Goal: Task Accomplishment & Management: Manage account settings

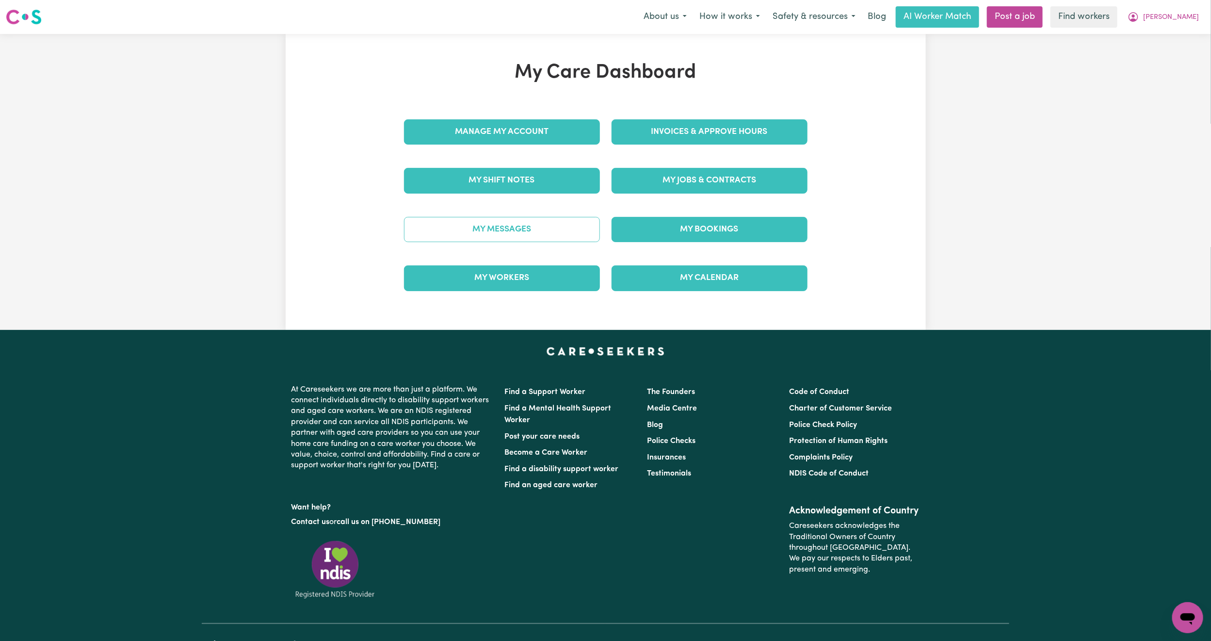
click at [519, 224] on link "My Messages" at bounding box center [502, 229] width 196 height 25
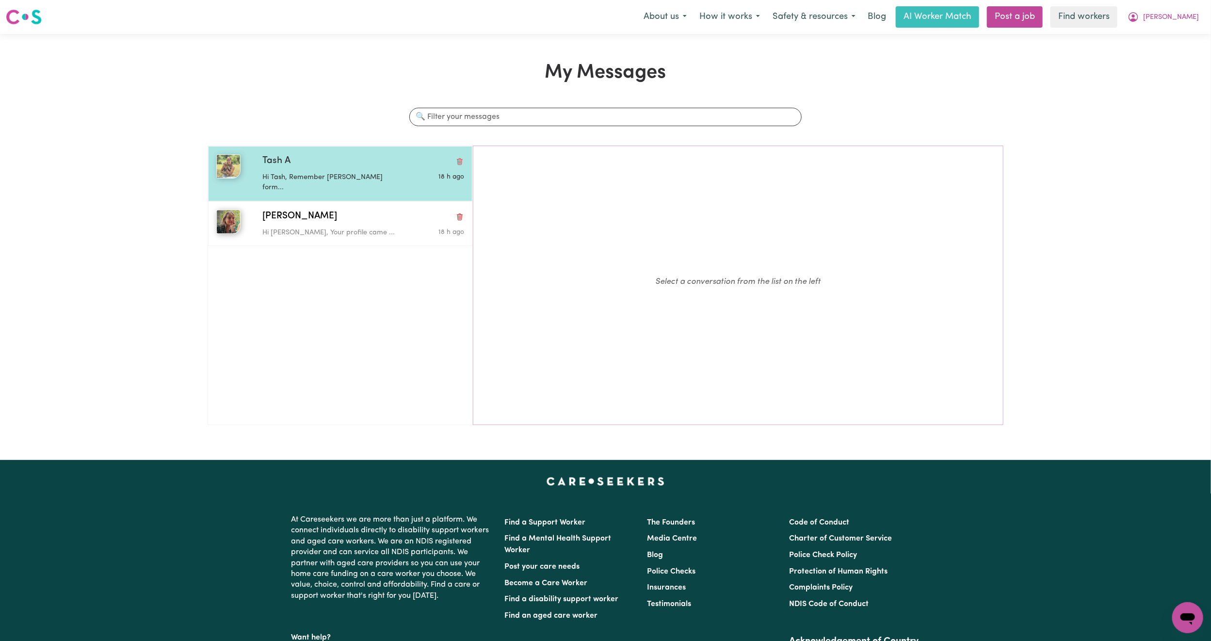
click at [300, 182] on p "Hi Tash, Remember [PERSON_NAME] form..." at bounding box center [329, 182] width 134 height 21
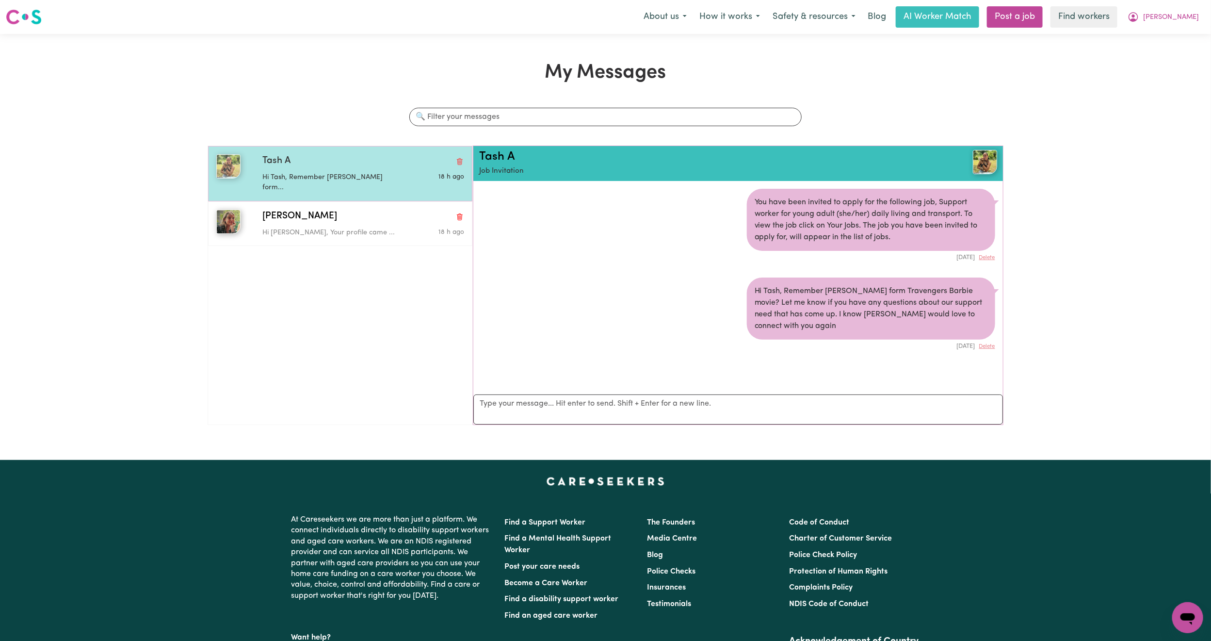
scroll to position [6, 0]
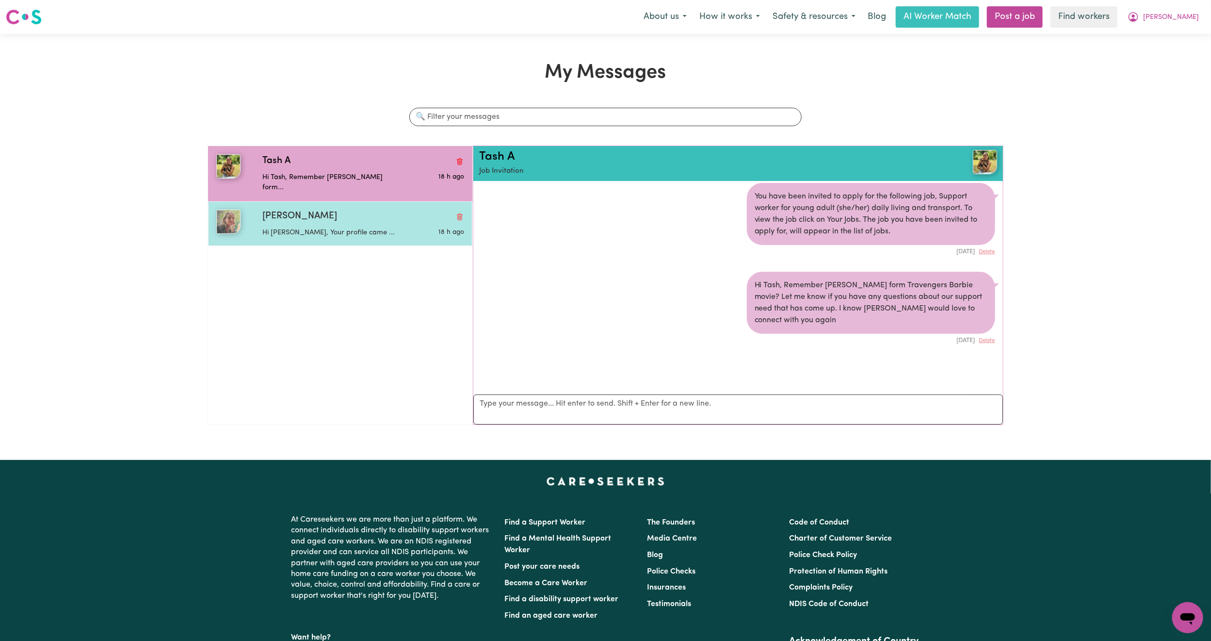
click at [305, 228] on p "Hi [PERSON_NAME], Your profile came ..." at bounding box center [329, 233] width 134 height 11
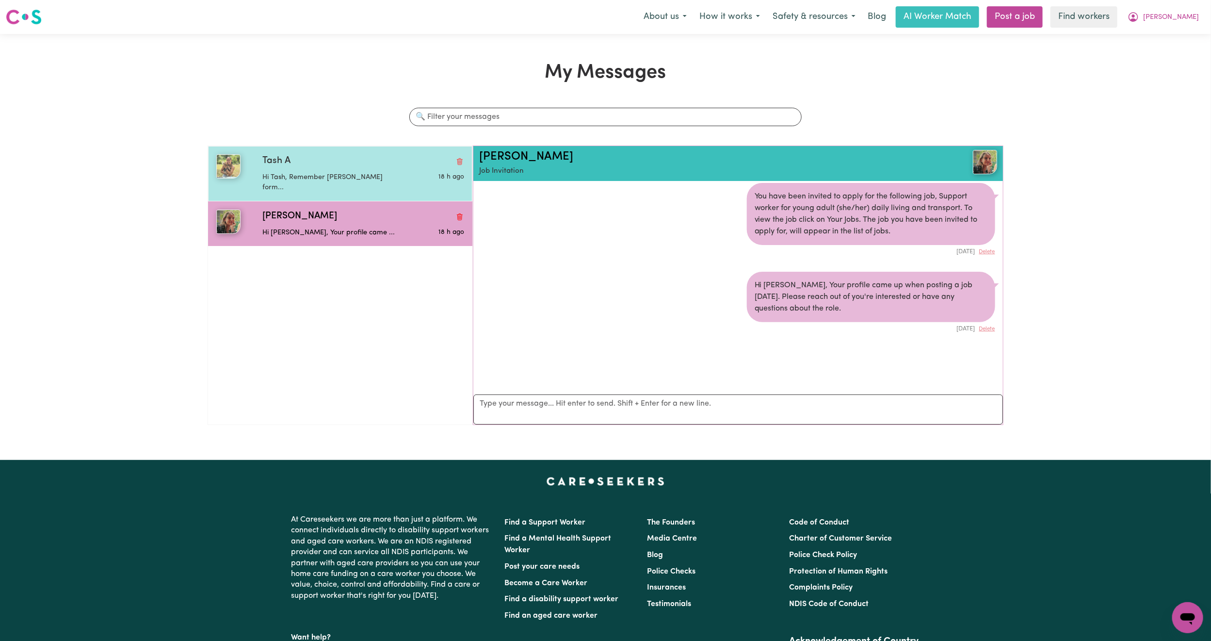
click at [323, 151] on div "Tash A Hi Tash, Remember [PERSON_NAME] form... 18 h ago" at bounding box center [340, 173] width 264 height 55
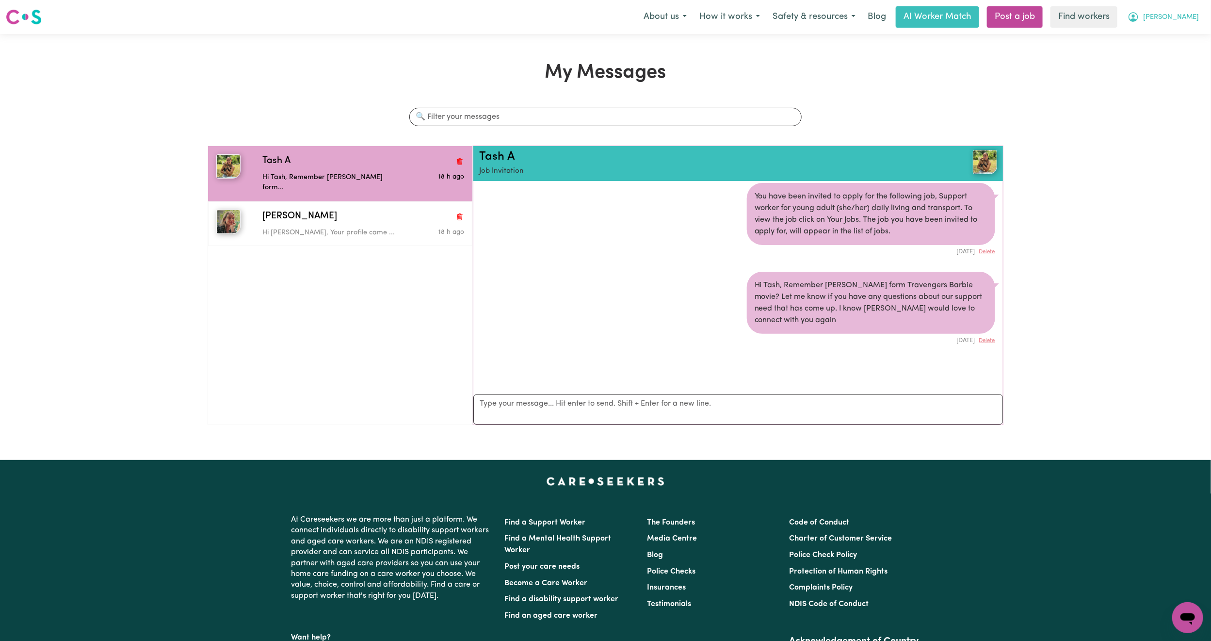
click at [1198, 19] on span "[PERSON_NAME]" at bounding box center [1171, 17] width 56 height 11
click at [1179, 37] on link "My Dashboard" at bounding box center [1166, 38] width 77 height 18
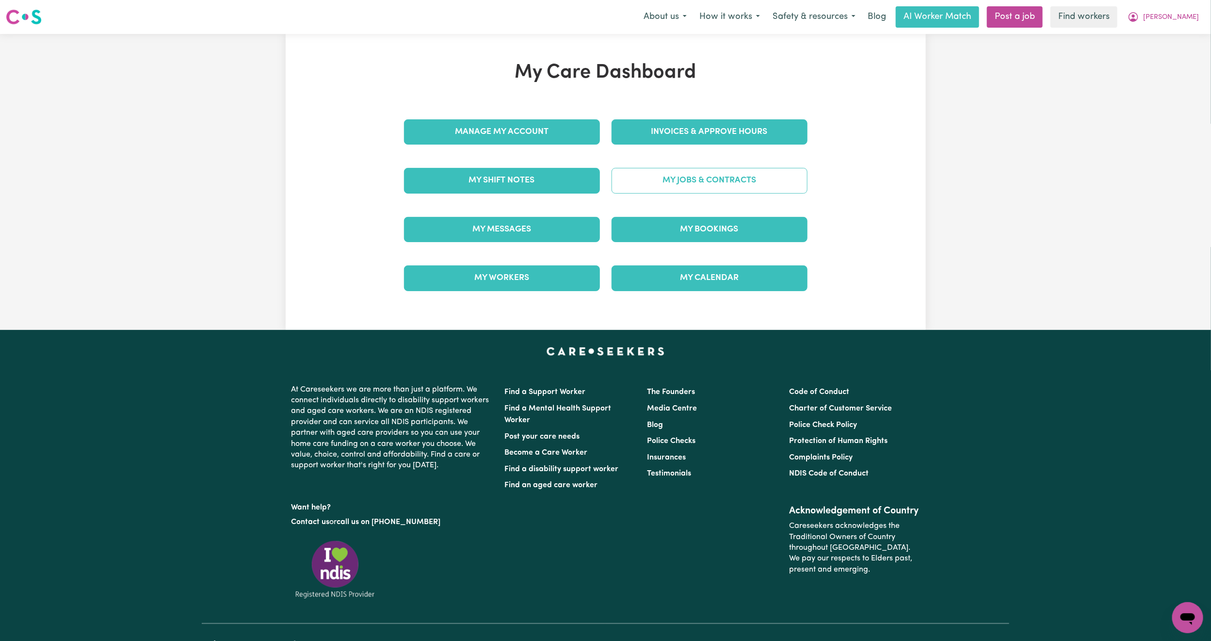
click at [766, 188] on link "My Jobs & Contracts" at bounding box center [710, 180] width 196 height 25
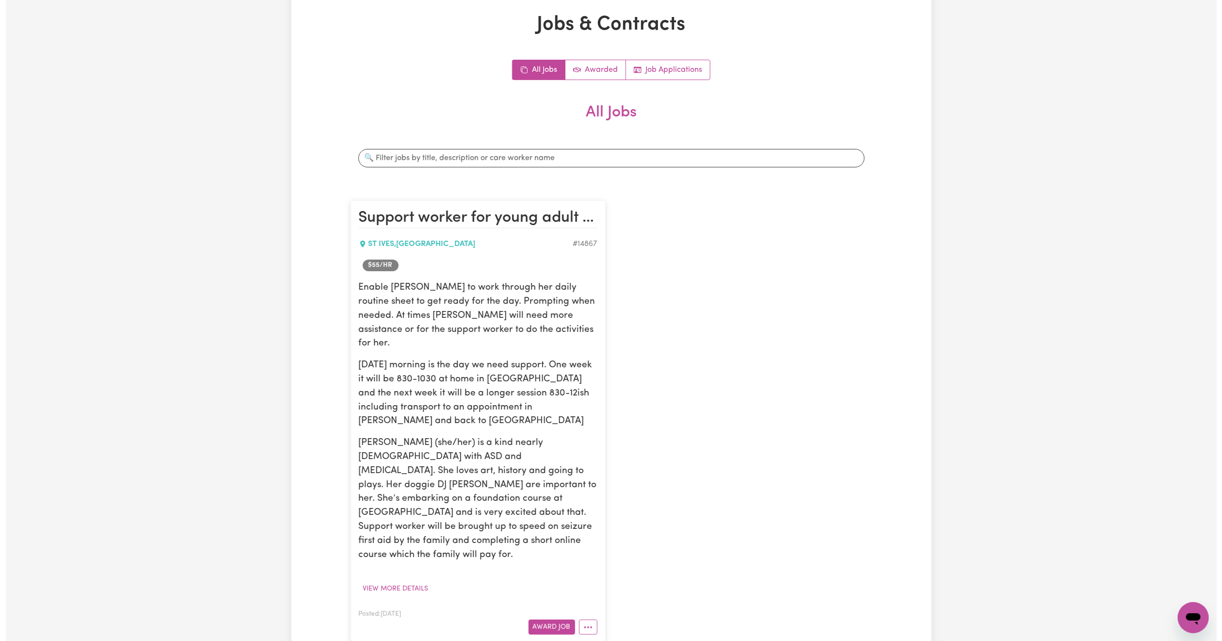
scroll to position [73, 0]
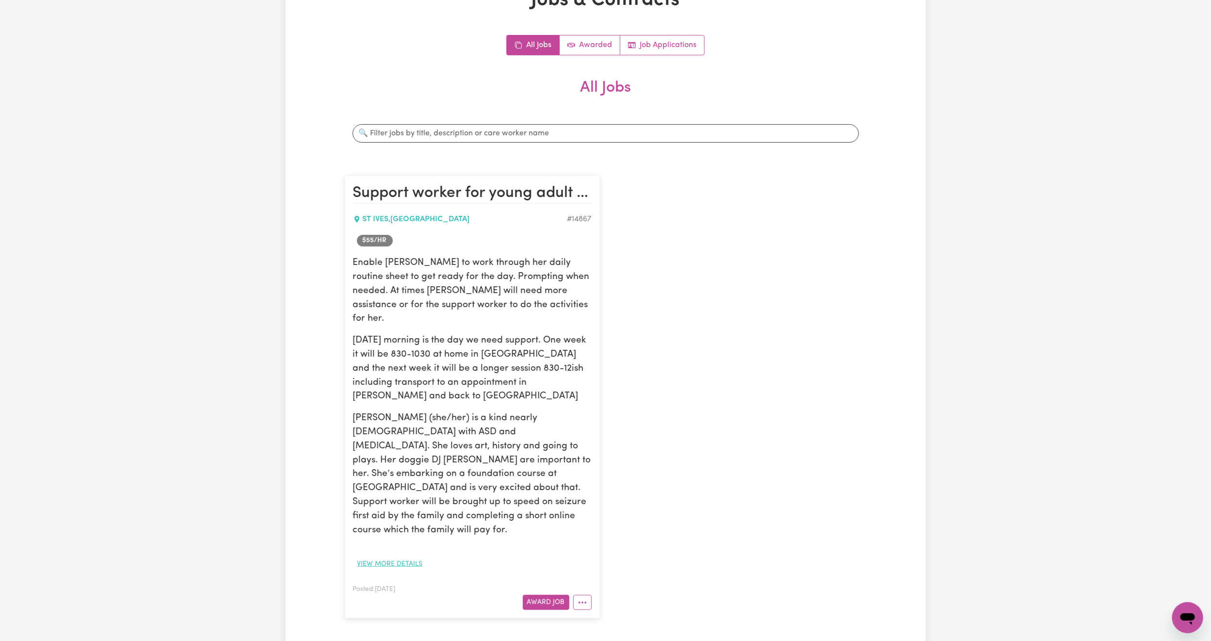
click at [392, 556] on button "View more details" at bounding box center [390, 563] width 74 height 15
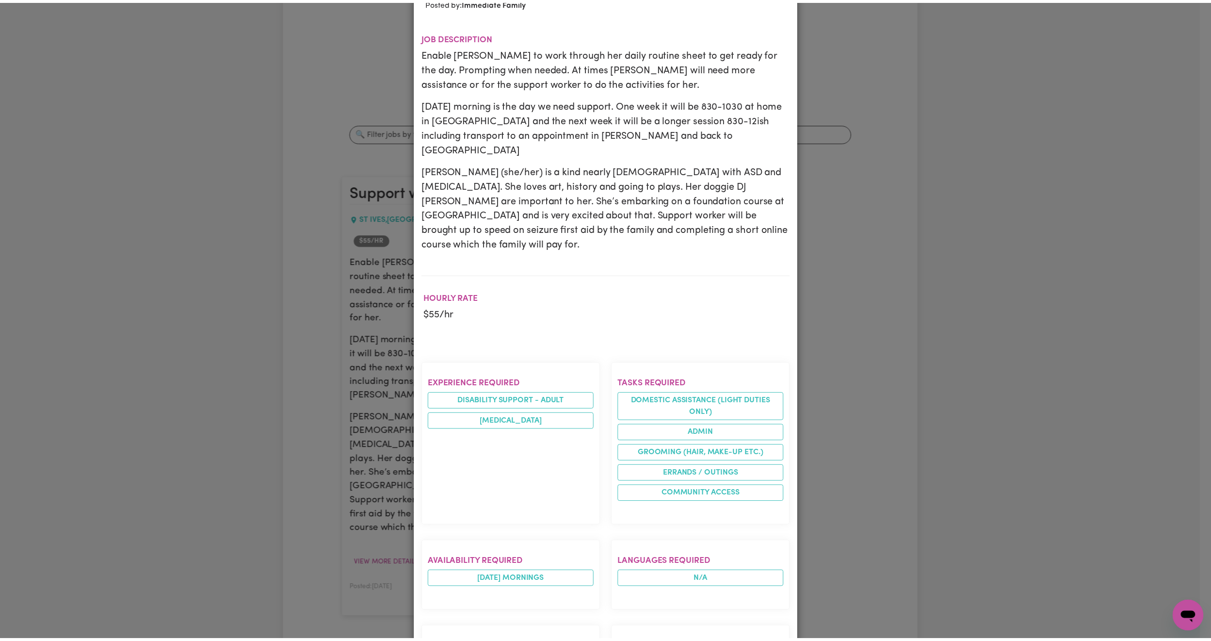
scroll to position [0, 0]
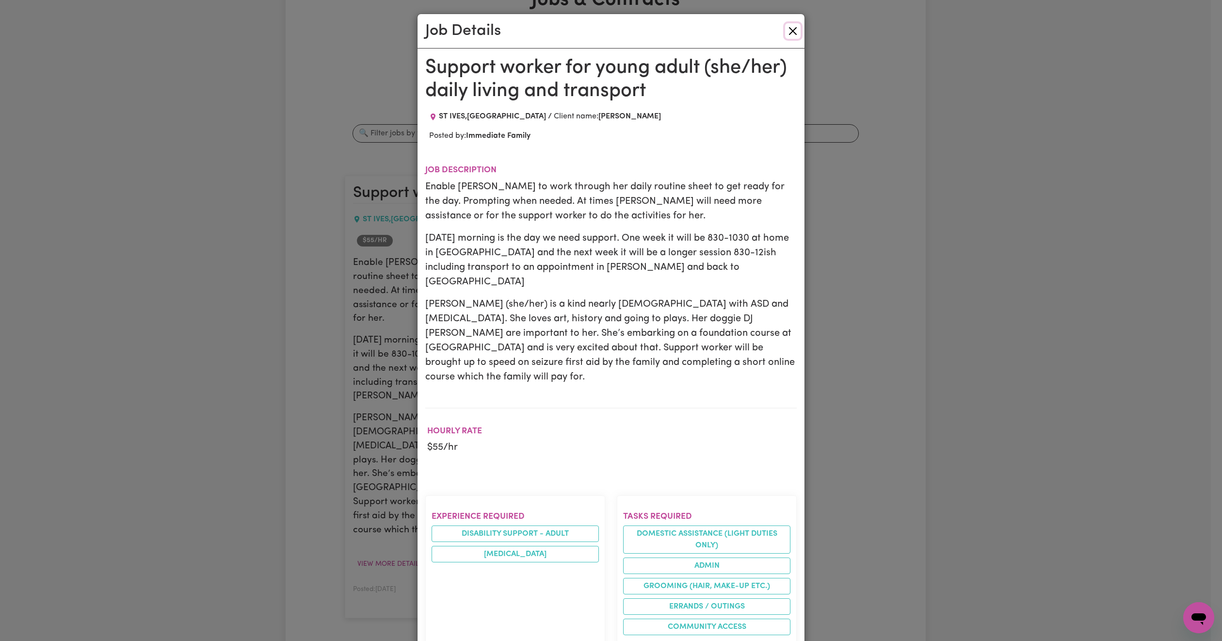
click at [785, 31] on button "Close" at bounding box center [793, 31] width 16 height 16
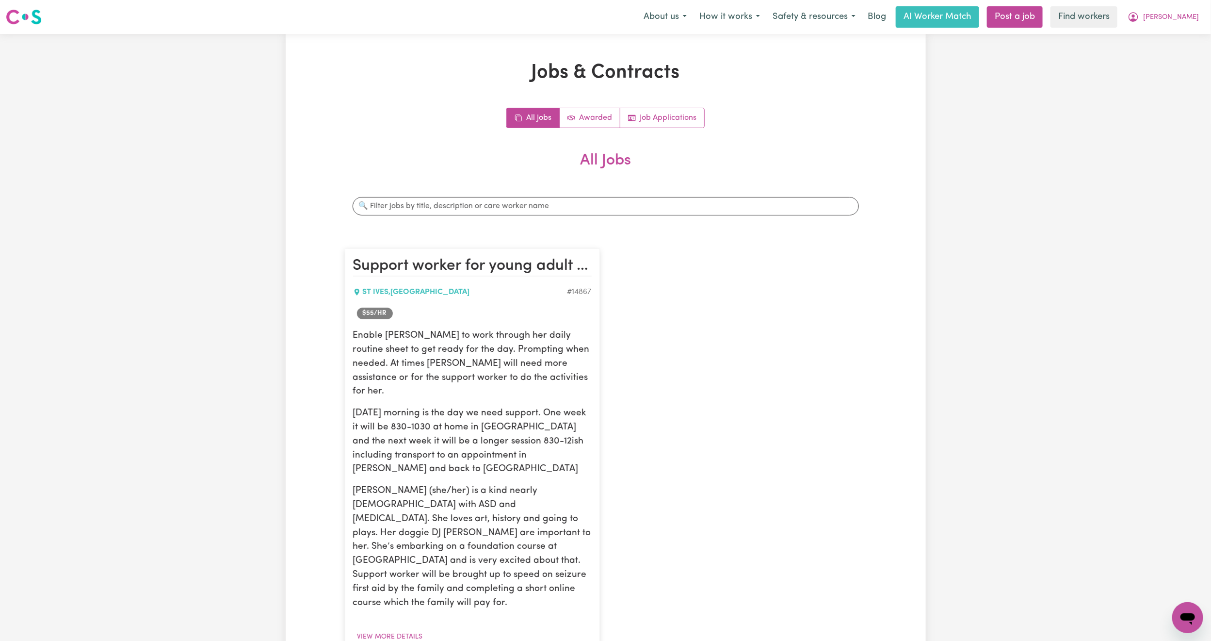
click at [1181, 2] on nav "Menu About us How it works Safety & resources Blog AI Worker Match Post a job F…" at bounding box center [605, 17] width 1211 height 34
drag, startPoint x: 1184, startPoint y: 12, endPoint x: 1173, endPoint y: 27, distance: 18.4
click at [1184, 12] on button "[PERSON_NAME]" at bounding box center [1164, 17] width 84 height 20
click at [1152, 62] on link "Logout" at bounding box center [1166, 56] width 77 height 18
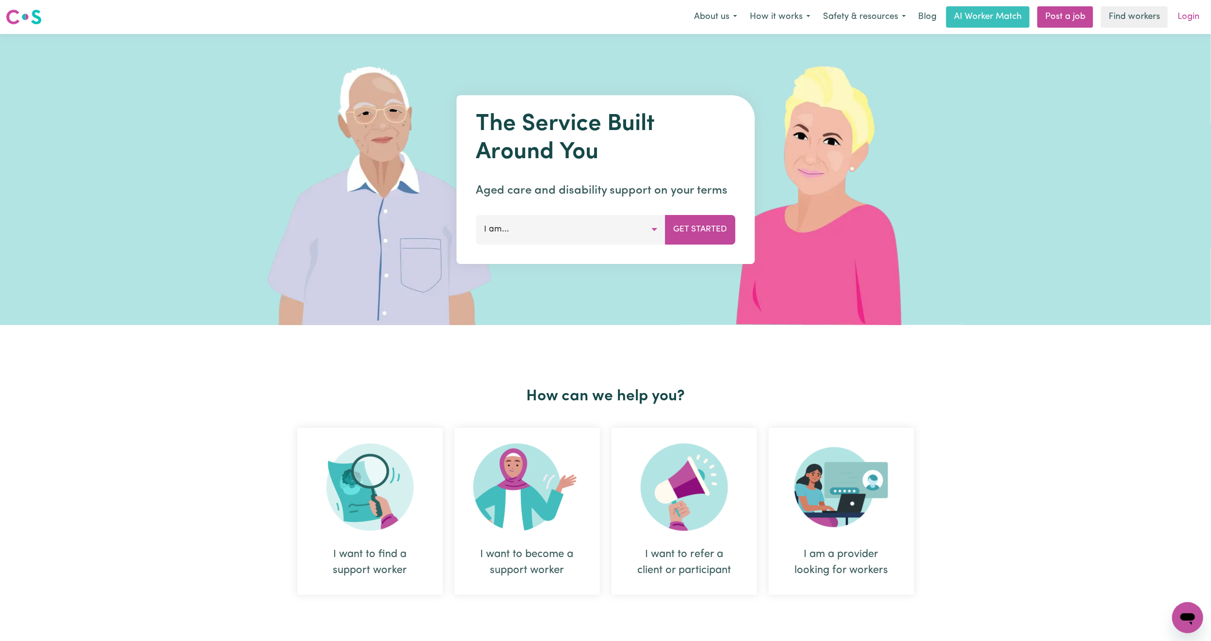
click at [1182, 22] on link "Login" at bounding box center [1188, 16] width 33 height 21
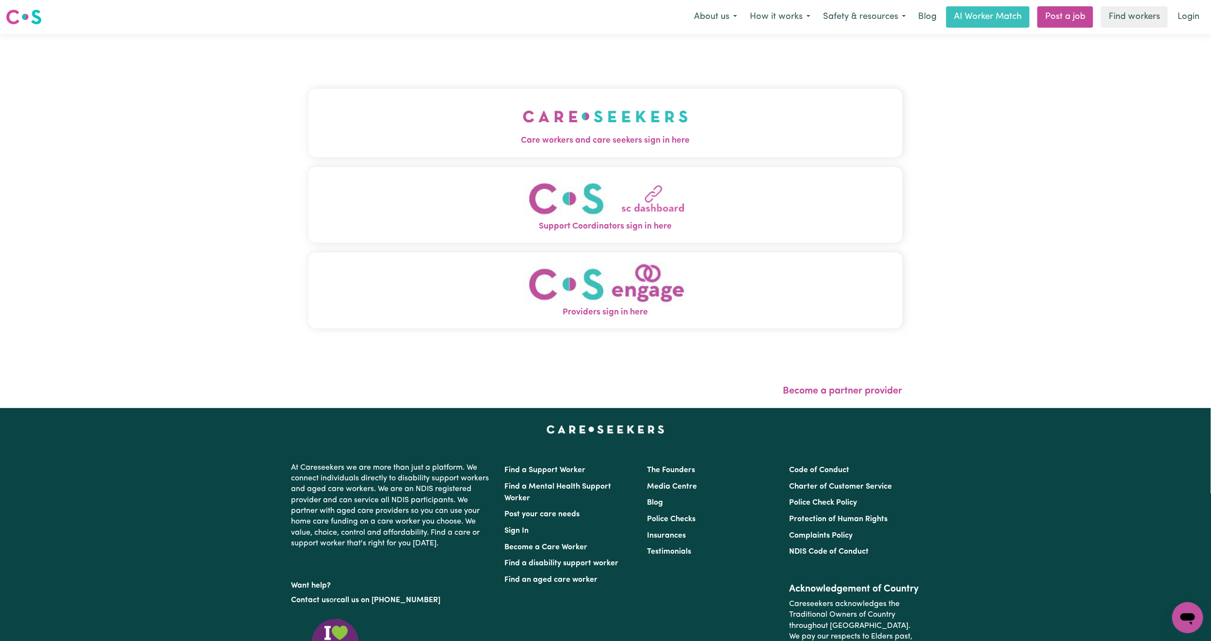
click at [527, 118] on button "Care workers and care seekers sign in here" at bounding box center [606, 123] width 594 height 68
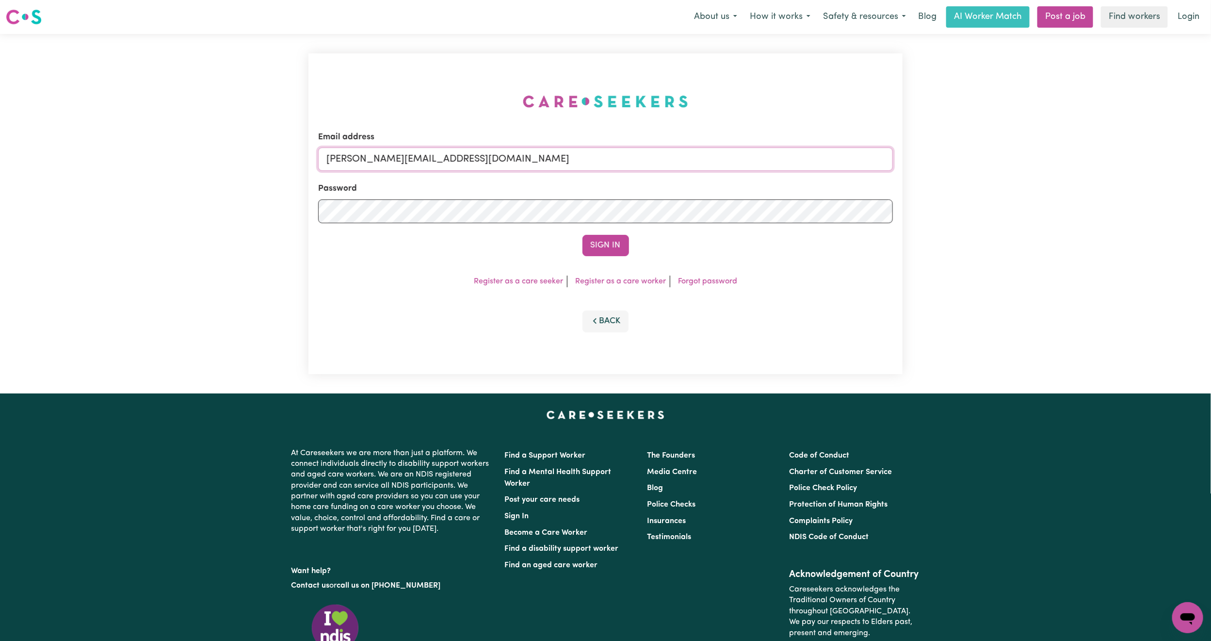
click at [433, 161] on input "[PERSON_NAME][EMAIL_ADDRESS][DOMAIN_NAME]" at bounding box center [605, 158] width 575 height 23
drag, startPoint x: 379, startPoint y: 163, endPoint x: 631, endPoint y: 179, distance: 252.3
click at [631, 179] on form "Email address [EMAIL_ADDRESS][PERSON_NAME][DOMAIN_NAME] Password Sign In" at bounding box center [605, 193] width 575 height 125
type input "superuser~[PERSON_NAME][EMAIL_ADDRESS][DOMAIN_NAME]"
click at [610, 257] on div "Email address superuser~[PERSON_NAME][EMAIL_ADDRESS][DOMAIN_NAME] Password Sign…" at bounding box center [606, 213] width 594 height 321
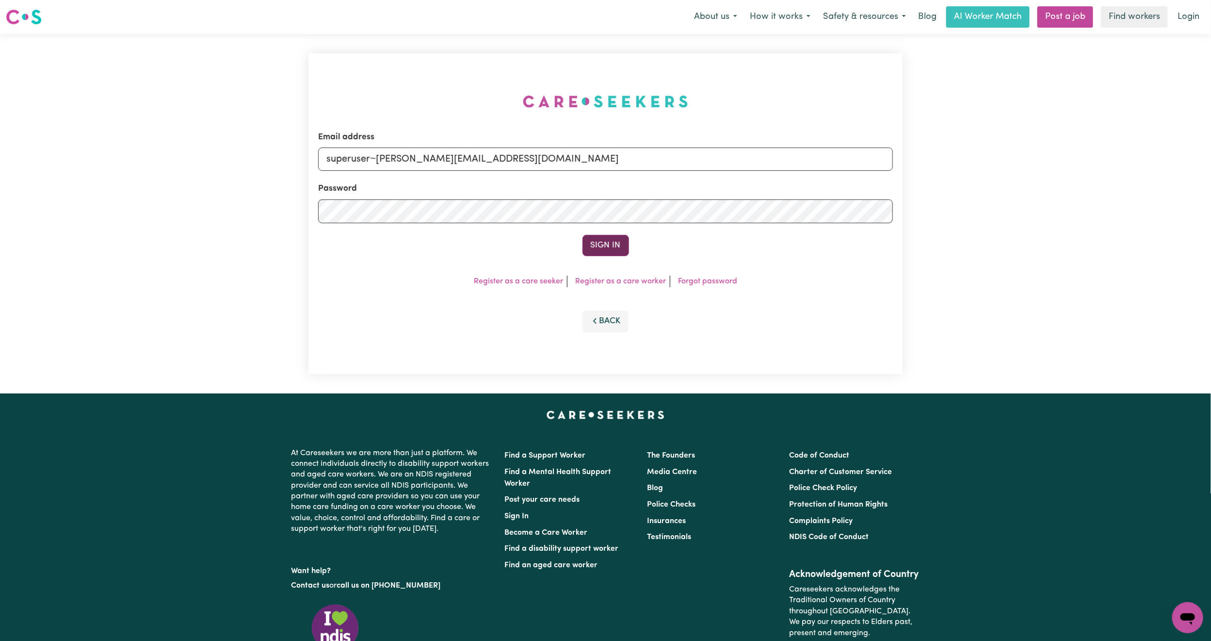
click at [607, 245] on button "Sign In" at bounding box center [606, 245] width 47 height 21
